Goal: Task Accomplishment & Management: Manage account settings

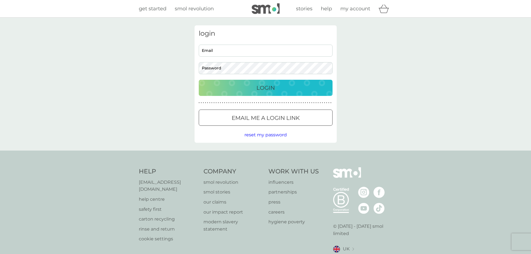
click at [224, 55] on input "Email" at bounding box center [266, 51] width 134 height 12
type input "charlottederbyshire@gmail.com"
click at [199, 80] on button "Login" at bounding box center [266, 88] width 134 height 16
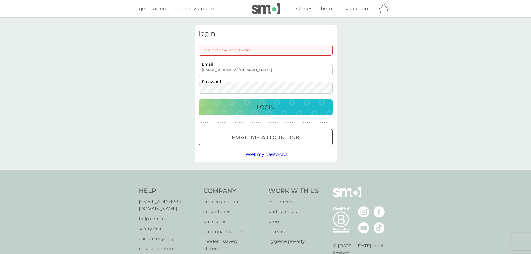
click at [199, 99] on button "Login" at bounding box center [266, 107] width 134 height 16
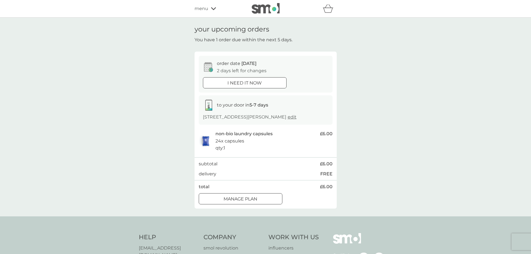
click at [257, 82] on p "i need it now" at bounding box center [245, 82] width 34 height 7
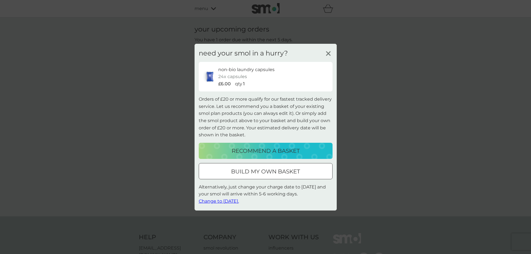
click at [330, 49] on icon at bounding box center [328, 53] width 8 height 8
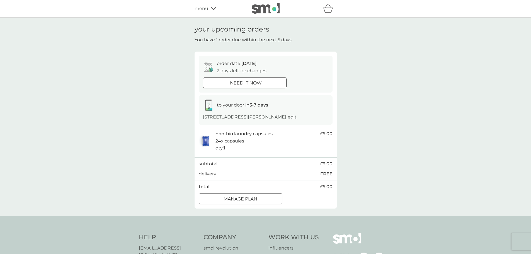
click at [230, 200] on p "Manage plan" at bounding box center [241, 198] width 34 height 7
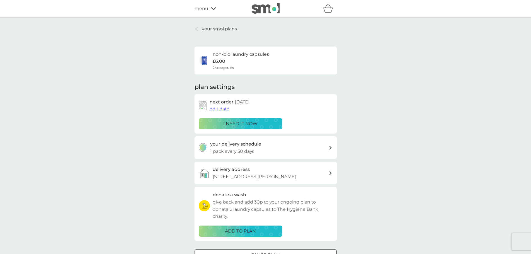
click at [204, 26] on p "your smol plans" at bounding box center [219, 28] width 35 height 7
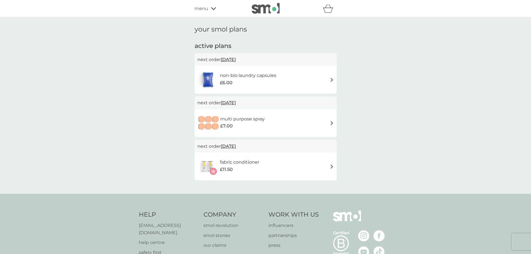
click at [333, 119] on div "multi purpose spray £7.00" at bounding box center [265, 123] width 137 height 20
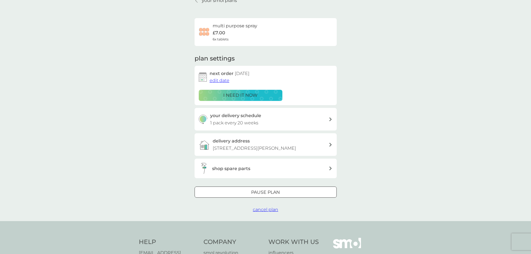
scroll to position [56, 0]
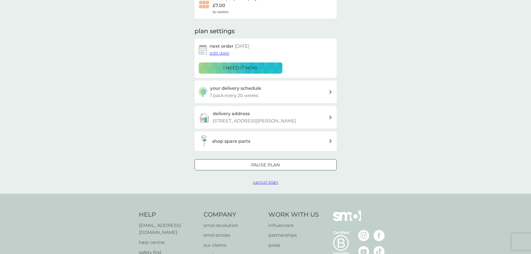
click at [265, 180] on span "cancel plan" at bounding box center [265, 182] width 25 height 5
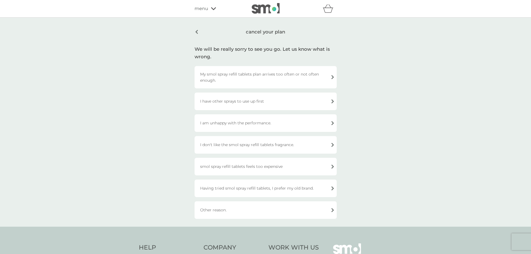
click at [292, 77] on div "My smol spray refill tablets plan arrives too often or not often enough." at bounding box center [266, 77] width 142 height 22
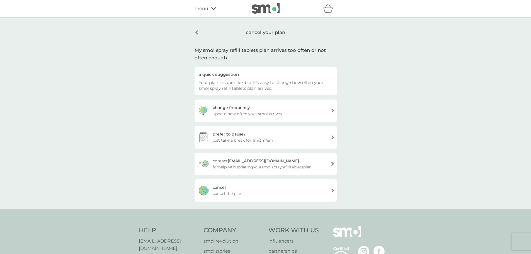
click at [257, 115] on span "update how often your smol arrives" at bounding box center [247, 114] width 69 height 6
select select "140"
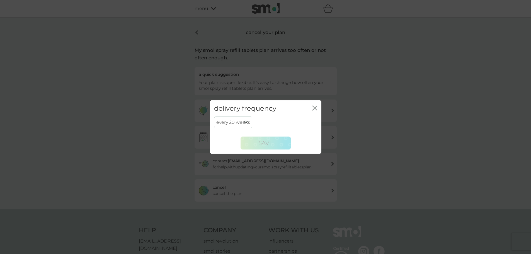
click at [228, 123] on select "every 1 week every 2 weeks every 3 weeks every 4 weeks every 5 weeks every 6 we…" at bounding box center [233, 123] width 38 height 12
click at [314, 108] on icon "close" at bounding box center [314, 108] width 2 height 4
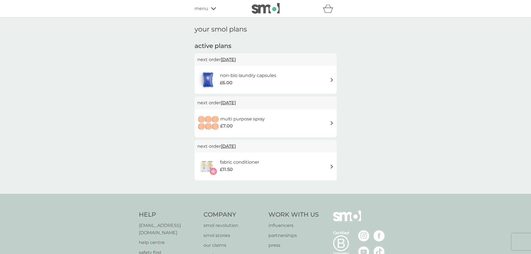
click at [237, 116] on h6 "multi purpose spray" at bounding box center [242, 118] width 45 height 7
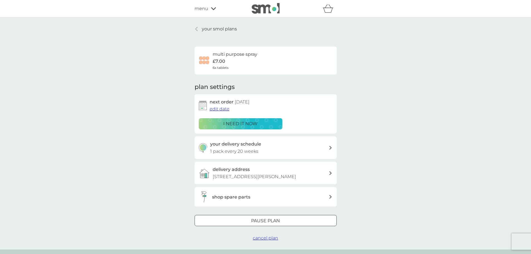
click at [267, 236] on span "cancel plan" at bounding box center [265, 237] width 25 height 5
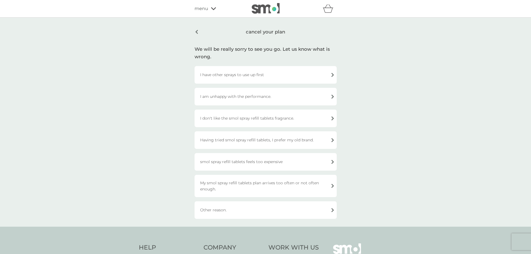
click at [249, 214] on div "Other reason." at bounding box center [266, 210] width 142 height 18
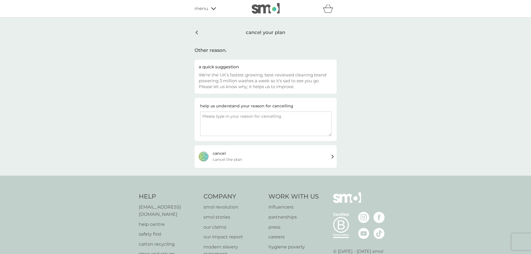
click at [235, 119] on textarea at bounding box center [265, 124] width 131 height 25
type textarea "i dont"
click at [195, 29] on div "cancel your plan" at bounding box center [266, 32] width 142 height 14
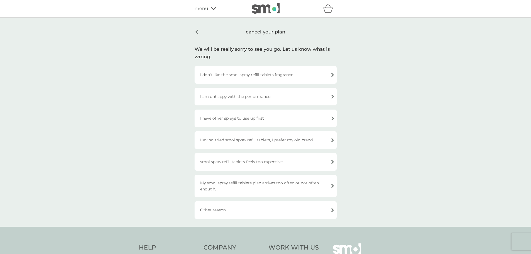
click at [252, 122] on div "I have other sprays to use up first" at bounding box center [266, 119] width 142 height 18
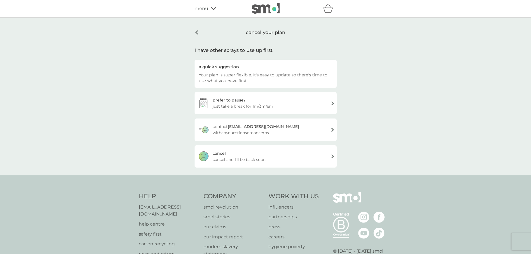
click at [289, 155] on div "[PERSON_NAME] and I'll be back soon" at bounding box center [266, 156] width 142 height 22
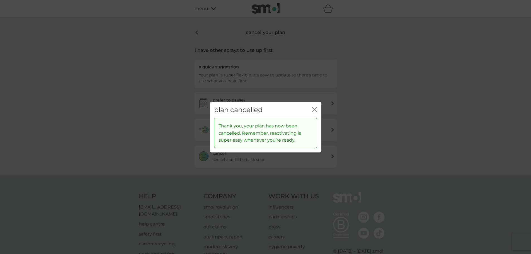
click at [315, 110] on icon "close" at bounding box center [314, 109] width 5 height 5
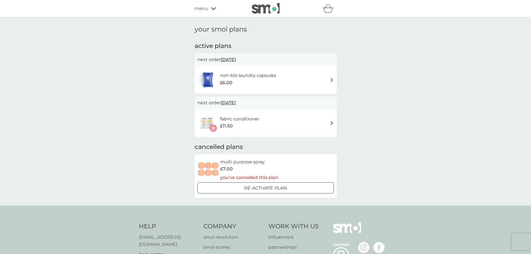
click at [208, 6] on span "menu" at bounding box center [202, 8] width 14 height 7
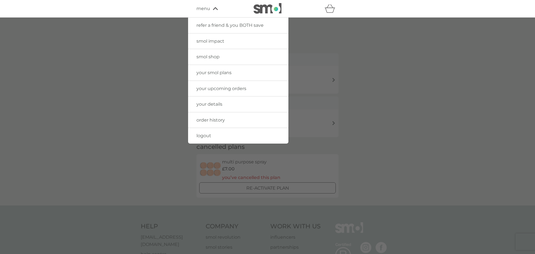
click at [209, 55] on span "smol shop" at bounding box center [208, 56] width 23 height 5
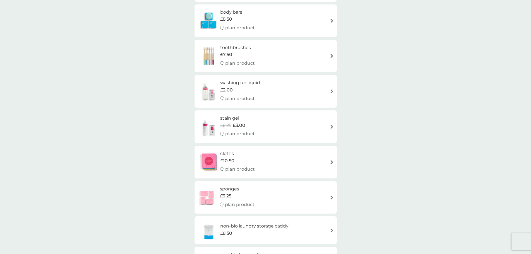
scroll to position [446, 0]
